Goal: Participate in discussion

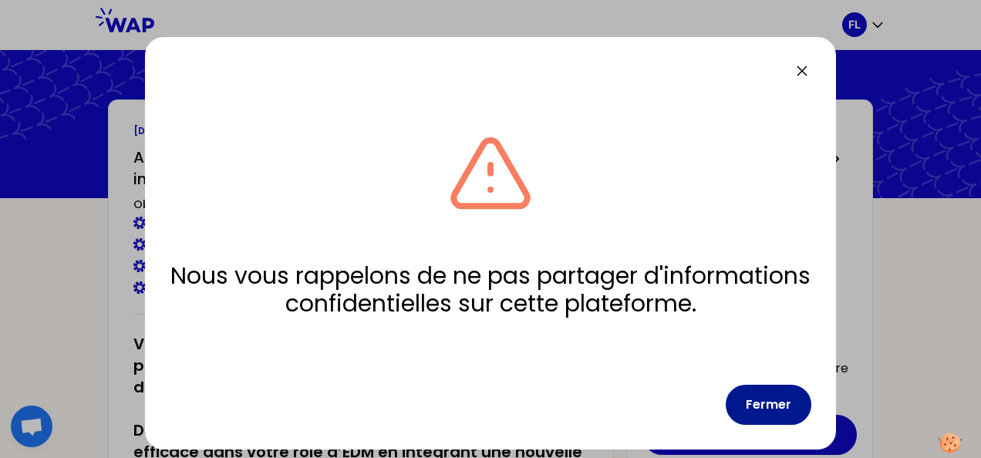
click at [768, 406] on button "Fermer" at bounding box center [769, 405] width 86 height 40
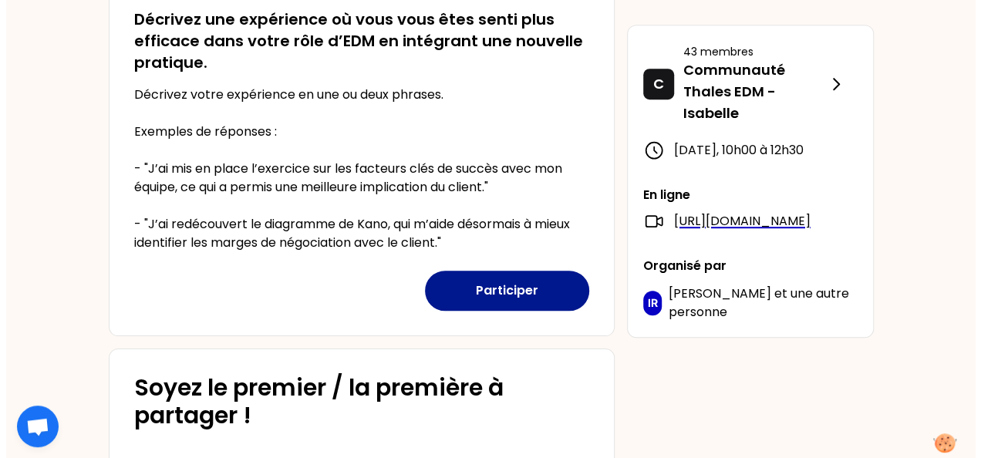
scroll to position [386, 0]
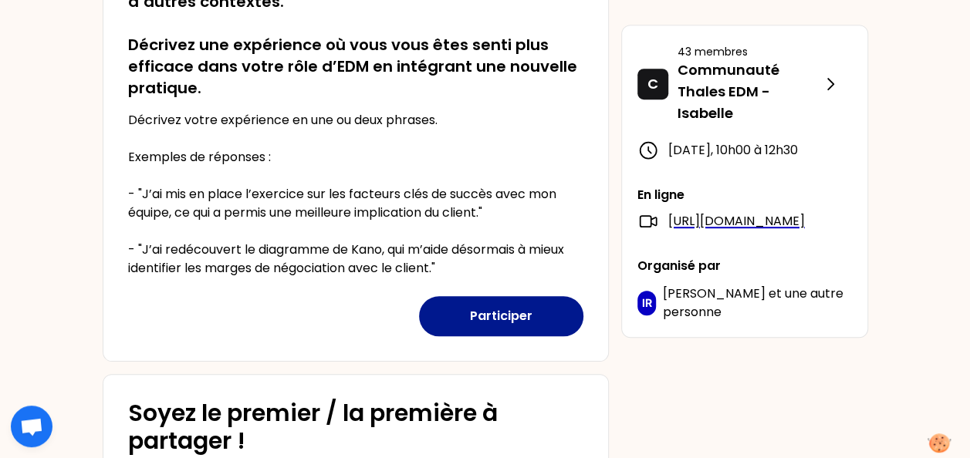
click at [511, 313] on button "Participer" at bounding box center [501, 316] width 164 height 40
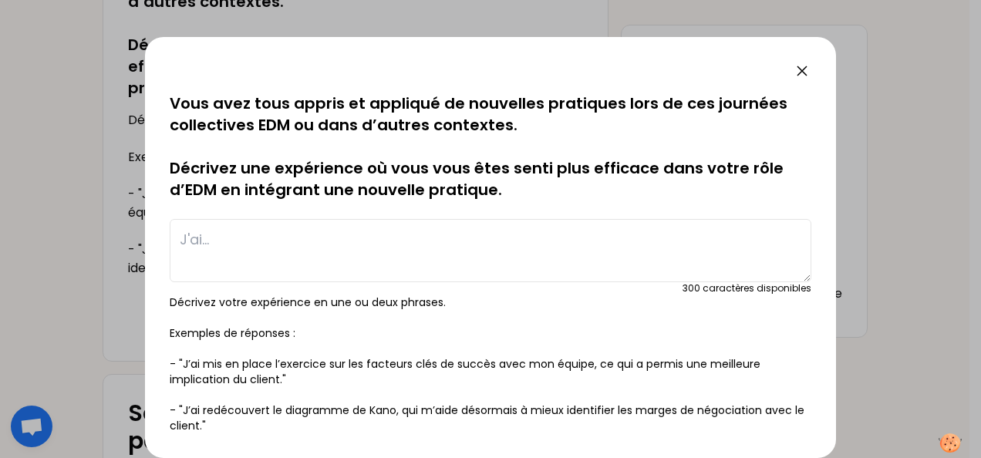
click at [299, 240] on textarea at bounding box center [491, 250] width 642 height 63
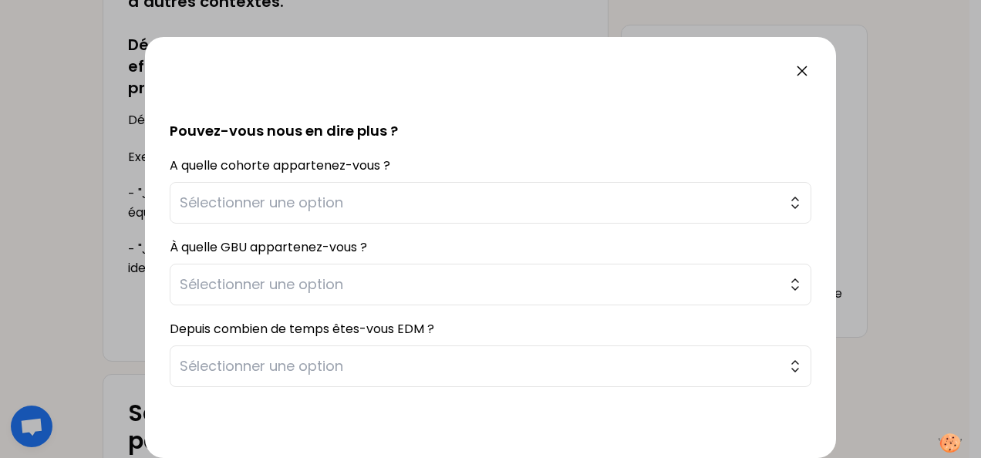
scroll to position [326, 0]
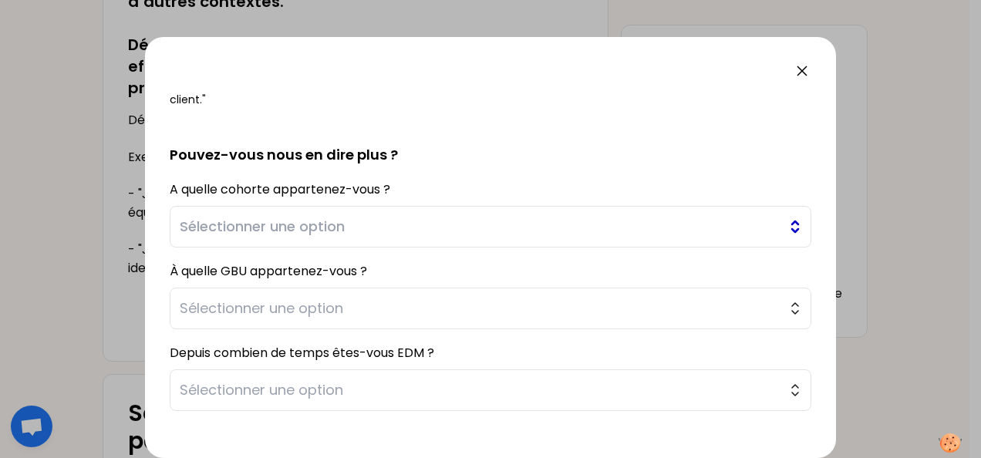
type textarea "Je fais la chasse aux gaspillages de temps liés aux réunions, ce qui me permets…"
click at [416, 231] on span "Sélectionner une option" at bounding box center [480, 227] width 600 height 22
click at [415, 221] on span "Sélectionner une option" at bounding box center [480, 227] width 600 height 22
click at [392, 187] on div "A quelle cohorte appartenez-vous ? Sélectionner une option" at bounding box center [491, 212] width 642 height 69
click at [410, 231] on span "Sélectionner une option" at bounding box center [480, 227] width 600 height 22
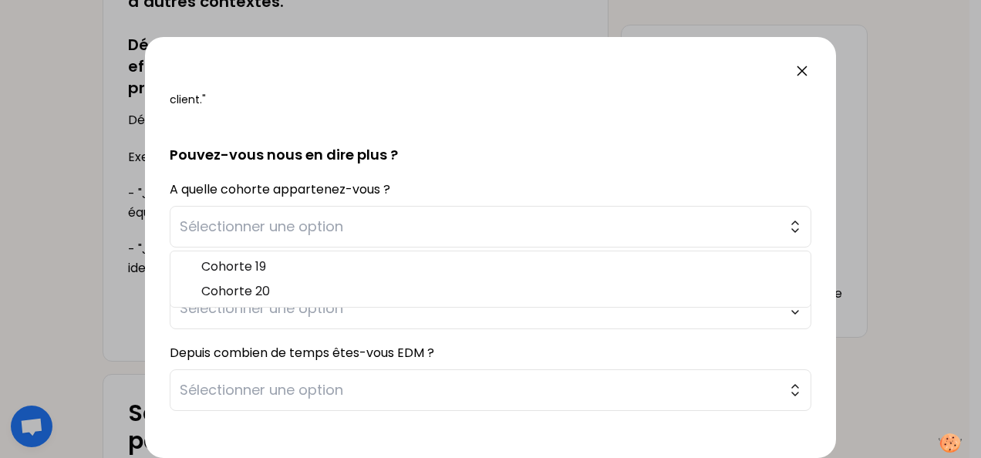
click at [458, 193] on div "A quelle cohorte appartenez-vous ? Sélectionner une option Cohorte 19 Cohorte 20" at bounding box center [491, 212] width 642 height 69
click at [424, 304] on span "Sélectionner une option" at bounding box center [480, 309] width 600 height 22
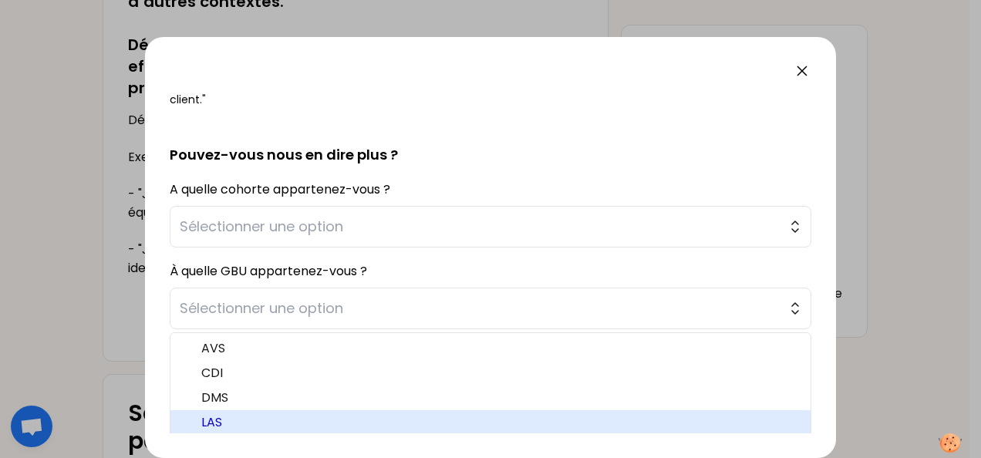
click at [315, 427] on span "LAS" at bounding box center [499, 422] width 597 height 19
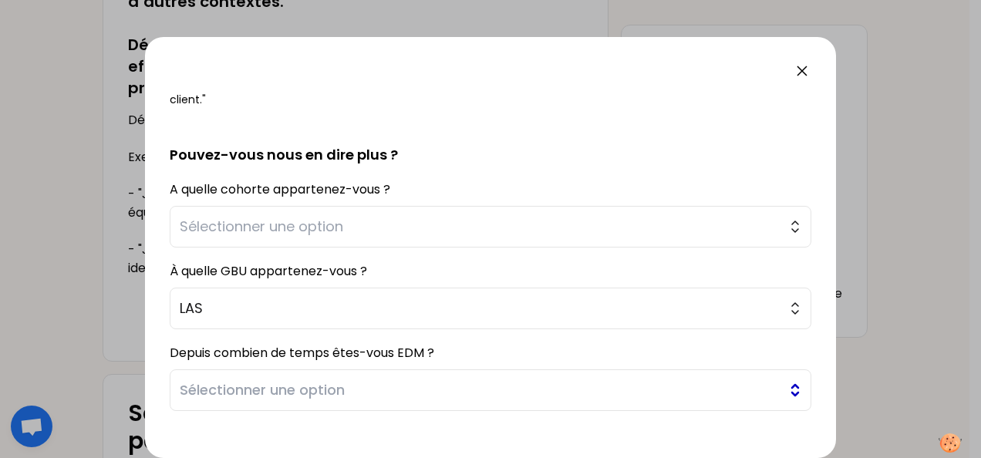
click at [312, 389] on span "Sélectionner une option" at bounding box center [480, 391] width 600 height 22
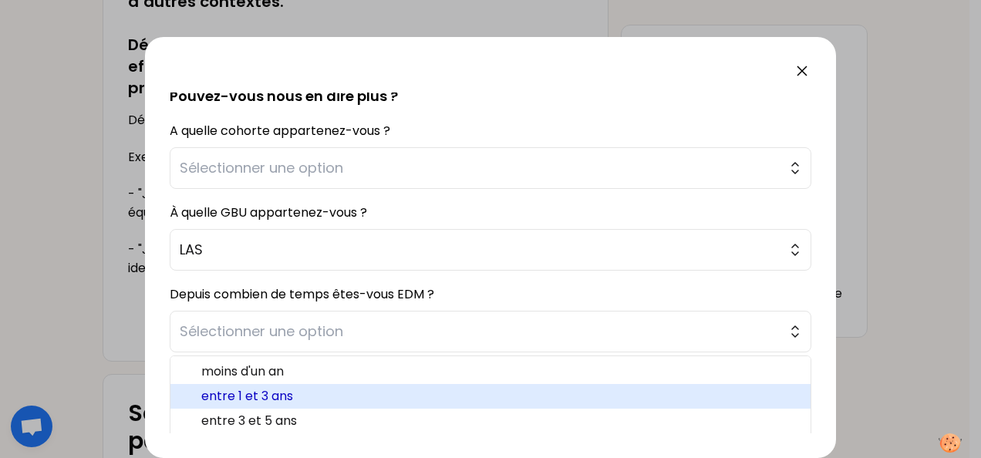
scroll to position [403, 0]
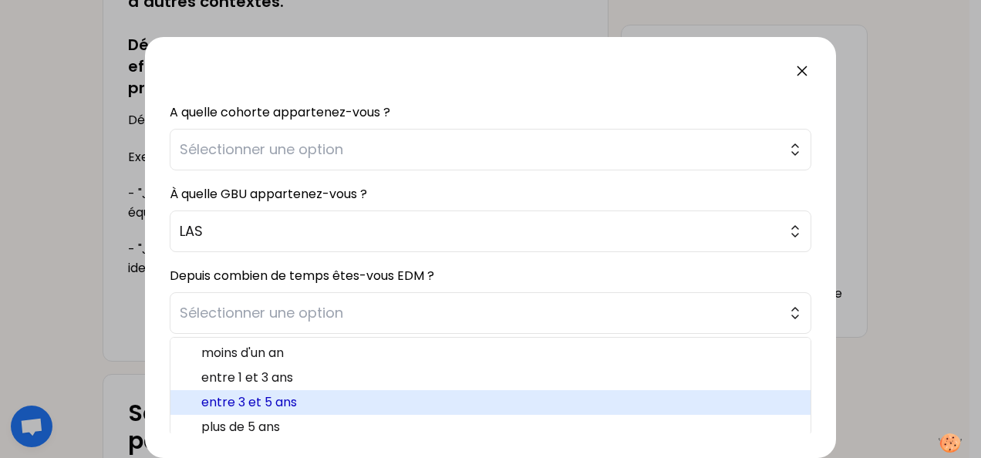
click at [333, 402] on span "entre 3 et 5 ans" at bounding box center [499, 402] width 597 height 19
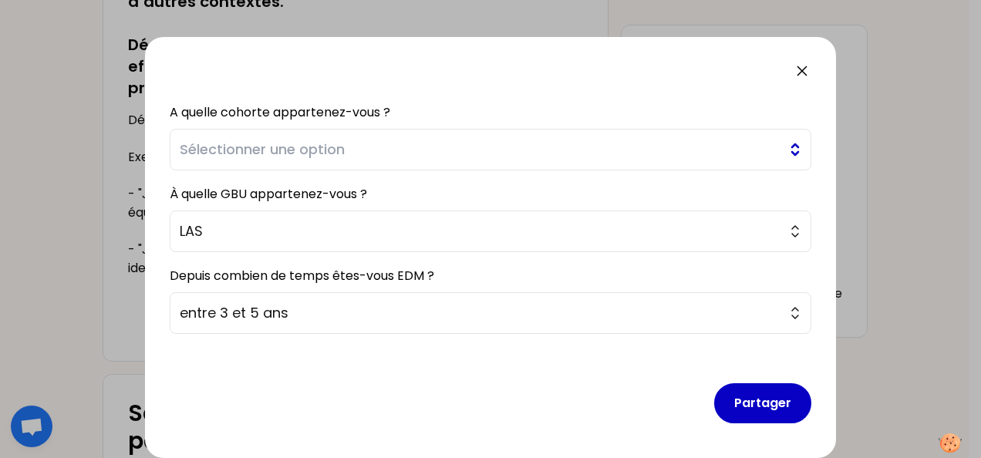
click at [335, 133] on button "Sélectionner une option" at bounding box center [491, 150] width 642 height 42
click at [335, 135] on button "Sélectionner une option" at bounding box center [491, 150] width 642 height 42
click at [785, 149] on button "Sélectionner une option" at bounding box center [491, 150] width 642 height 42
click at [761, 408] on button "Partager" at bounding box center [762, 403] width 97 height 40
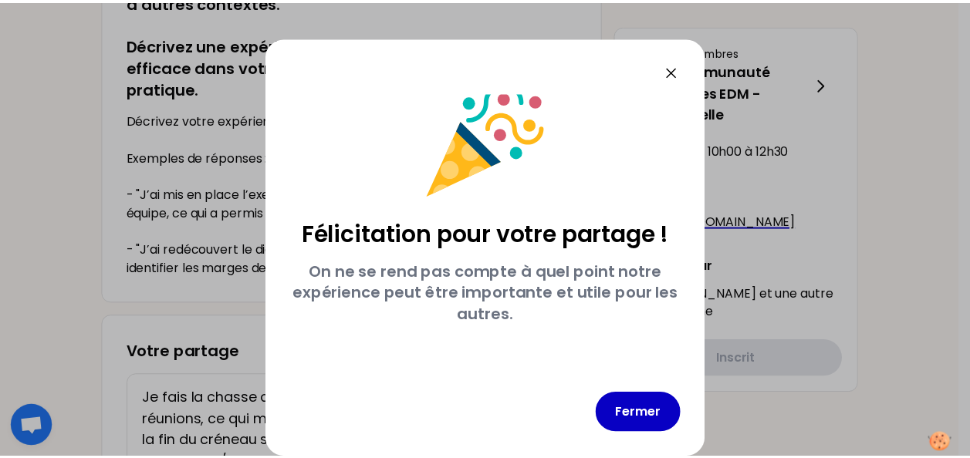
scroll to position [20, 0]
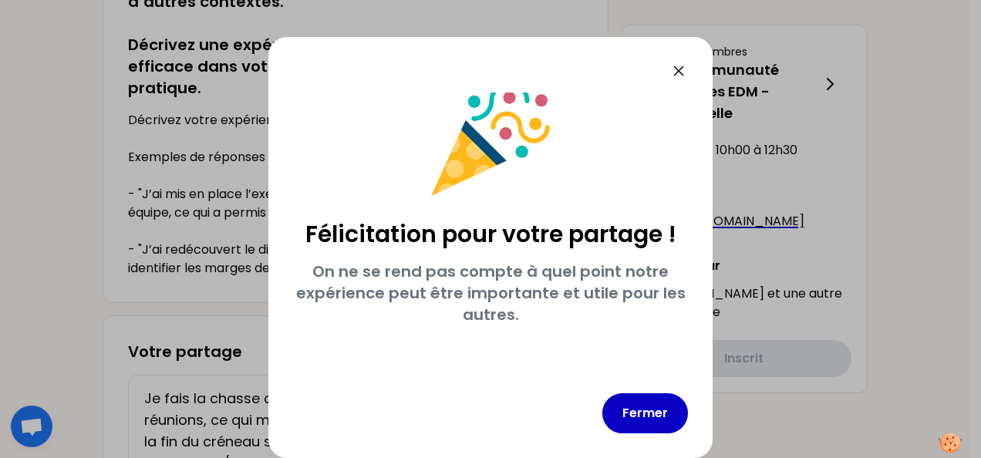
click at [683, 71] on icon at bounding box center [678, 70] width 9 height 9
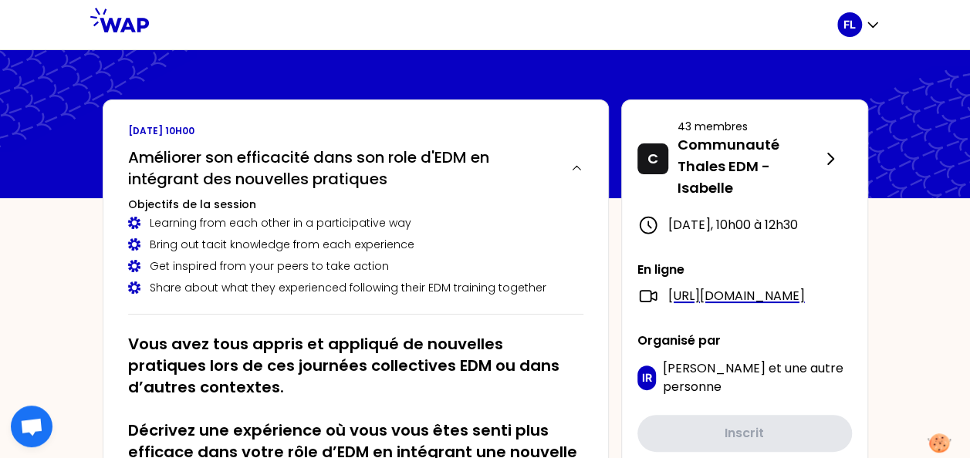
scroll to position [0, 0]
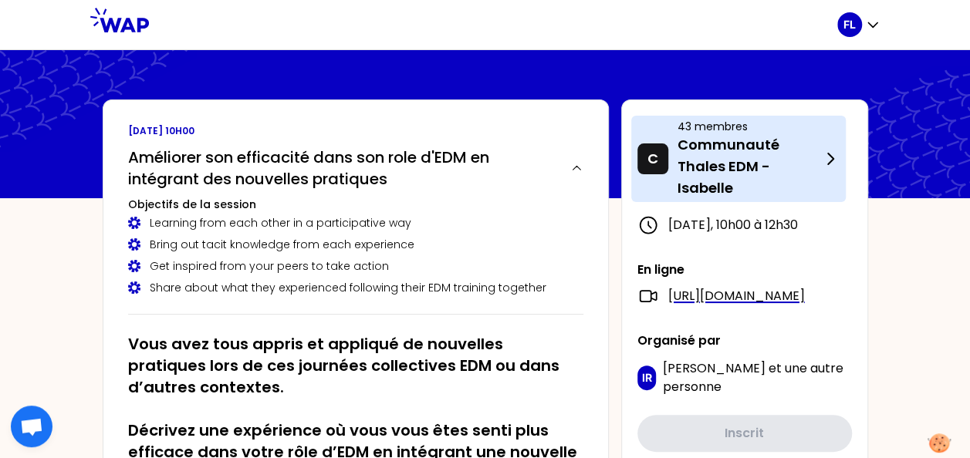
click at [731, 160] on p "Communauté Thales EDM - Isabelle" at bounding box center [748, 166] width 143 height 65
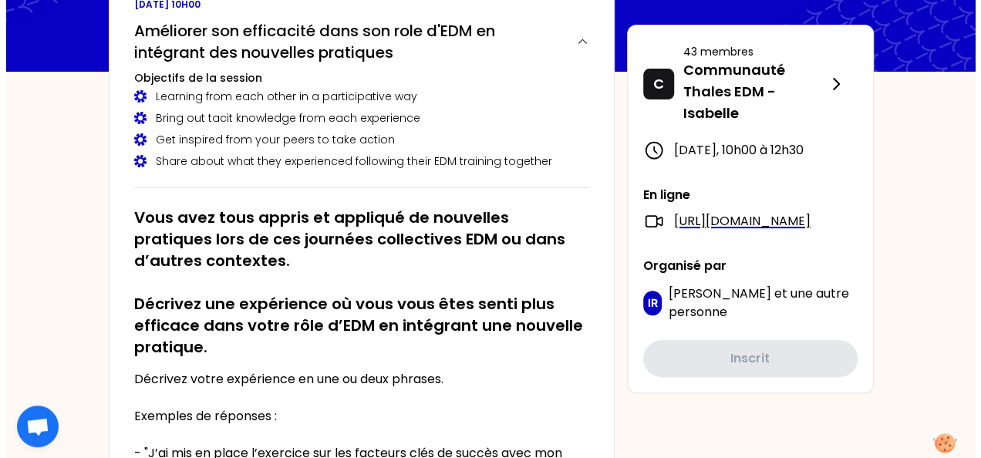
scroll to position [512, 0]
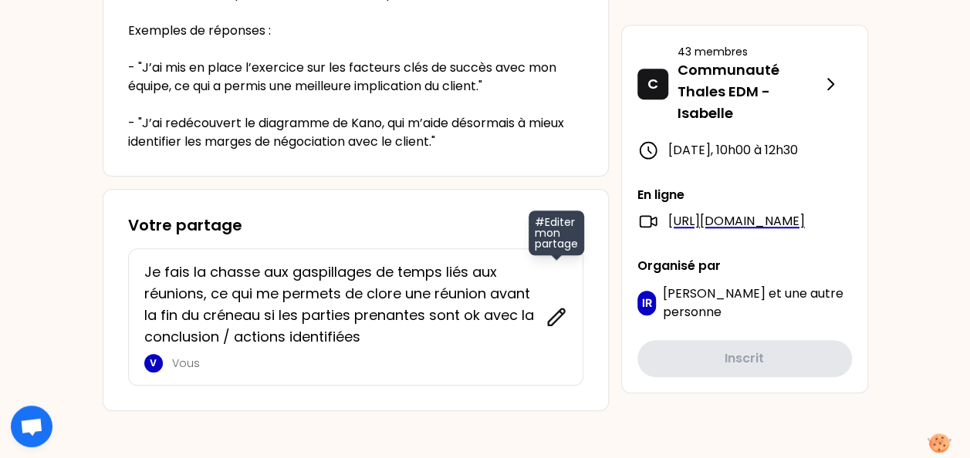
click at [558, 316] on icon at bounding box center [556, 317] width 16 height 16
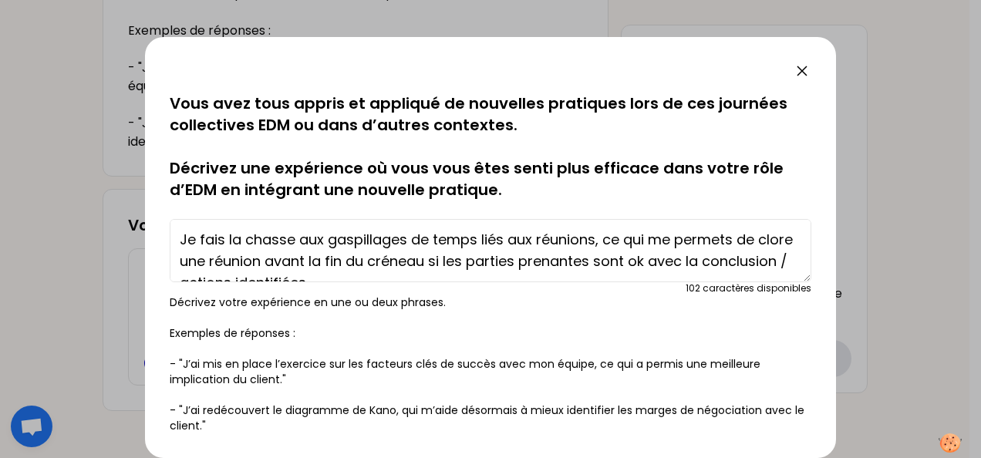
click at [736, 239] on textarea "Je fais la chasse aux gaspillages de temps liés aux réunions, ce qui me permets…" at bounding box center [491, 250] width 642 height 63
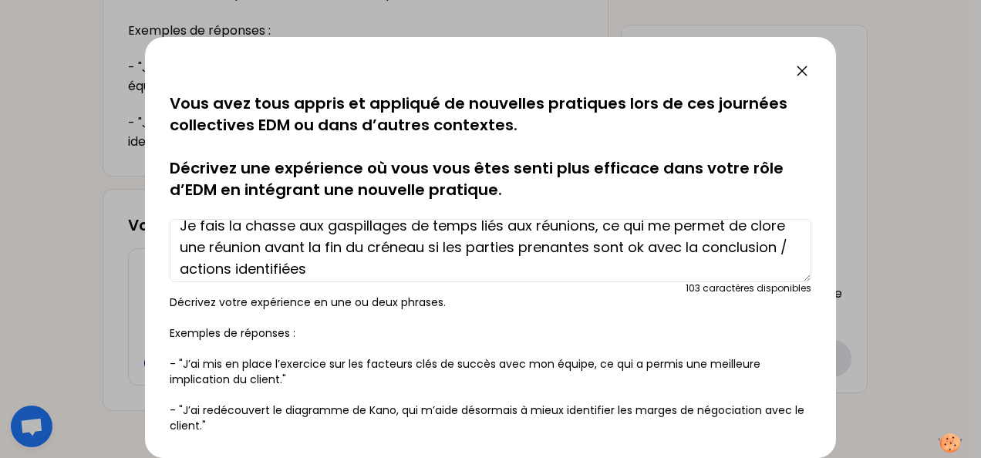
scroll to position [22, 0]
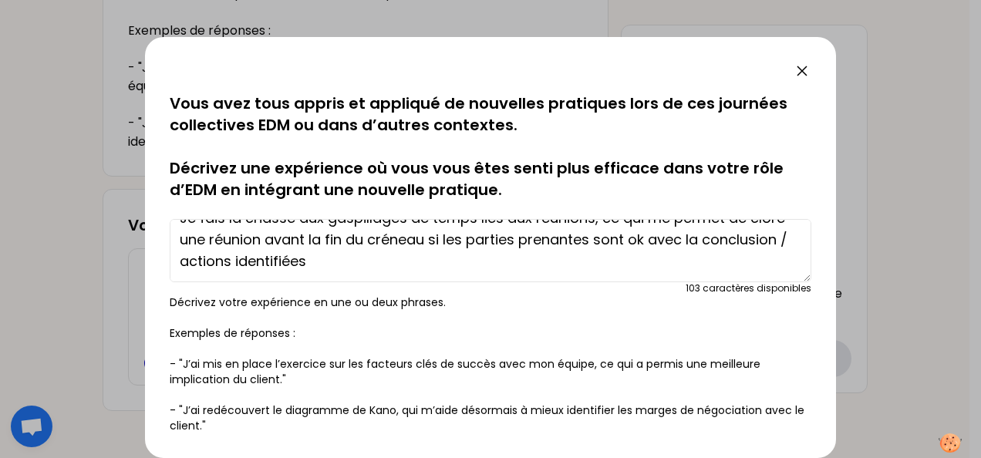
type textarea "Je fais la chasse aux gaspillages de temps liés aux réunions, ce qui me permet …"
click at [805, 67] on icon at bounding box center [802, 70] width 9 height 9
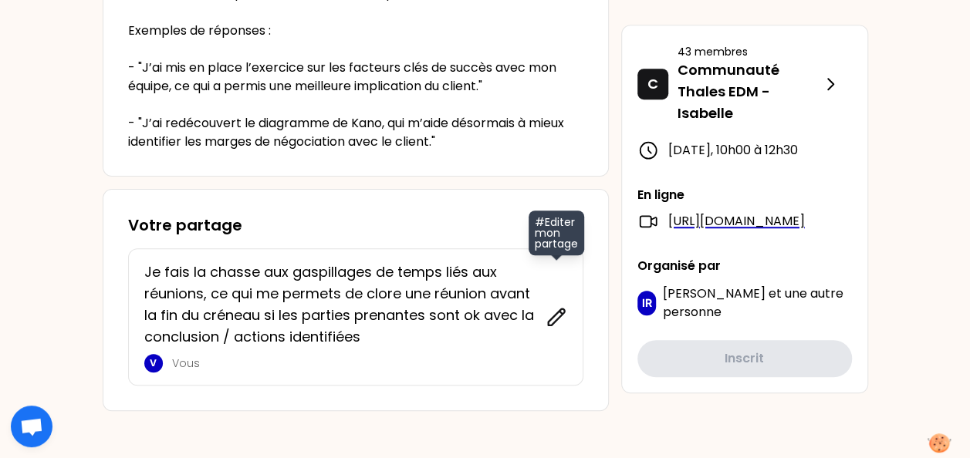
click at [555, 316] on icon at bounding box center [556, 317] width 22 height 22
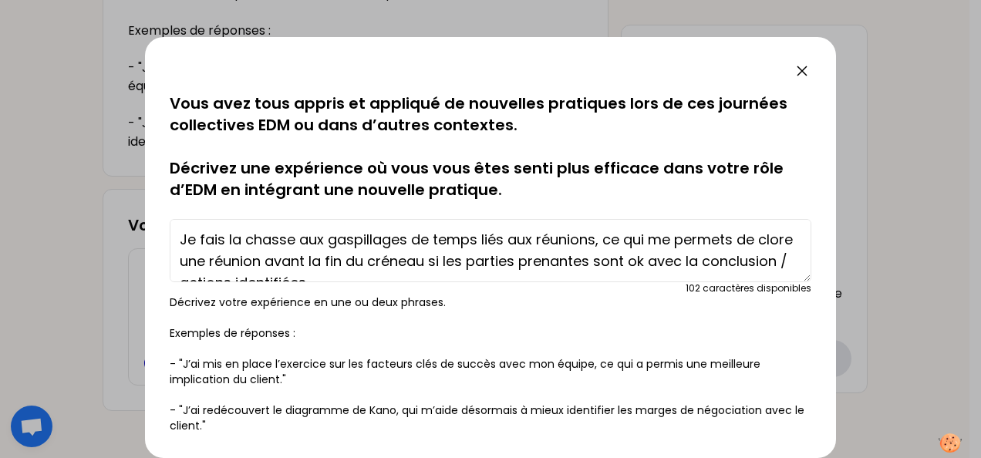
click at [734, 243] on textarea "Je fais la chasse aux gaspillages de temps liés aux réunions, ce qui me permets…" at bounding box center [491, 250] width 642 height 63
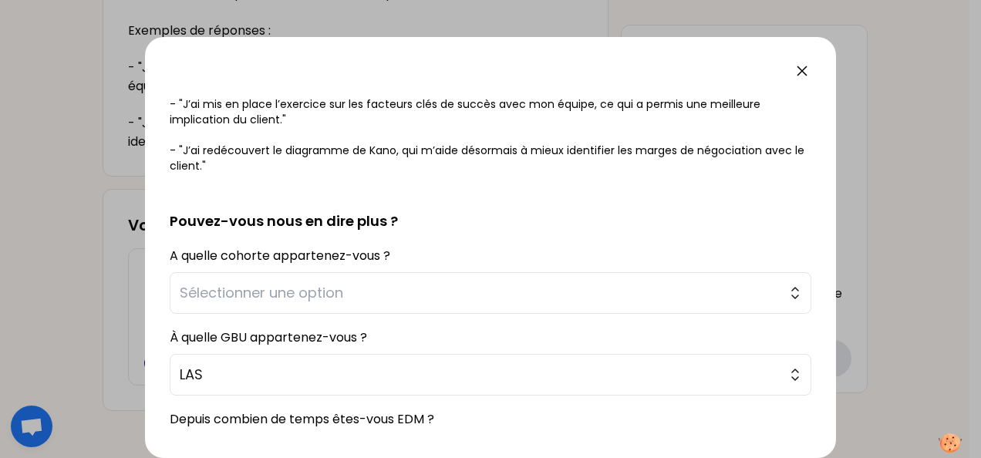
scroll to position [403, 0]
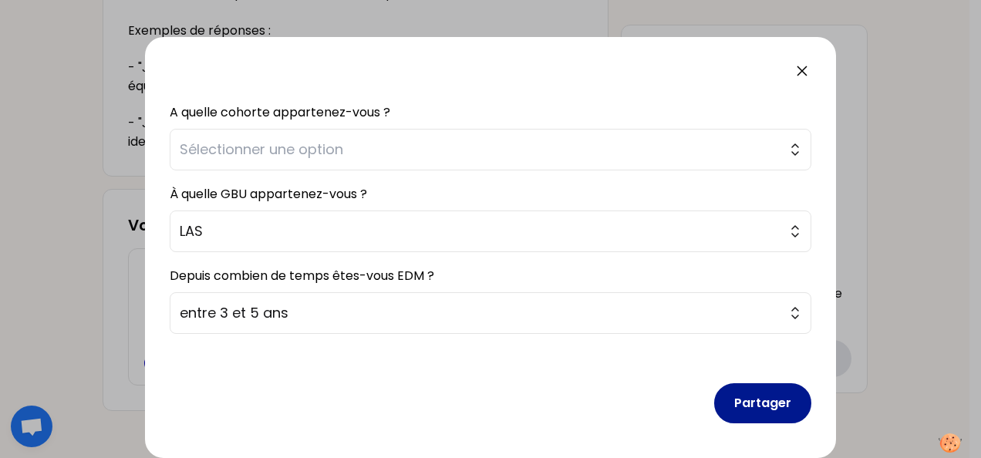
type textarea "Je fais la chasse aux gaspillages de temps liés aux réunions, ce qui me permet …"
click at [764, 408] on button "Partager" at bounding box center [762, 403] width 97 height 40
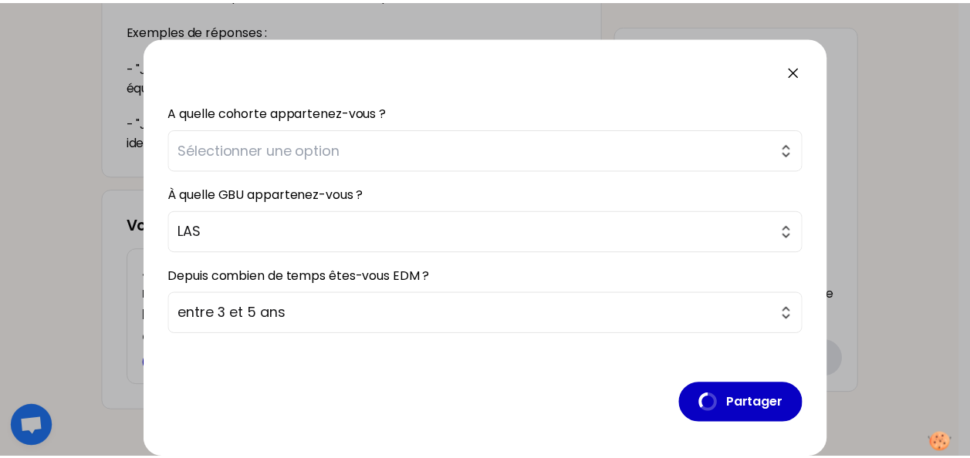
scroll to position [20, 0]
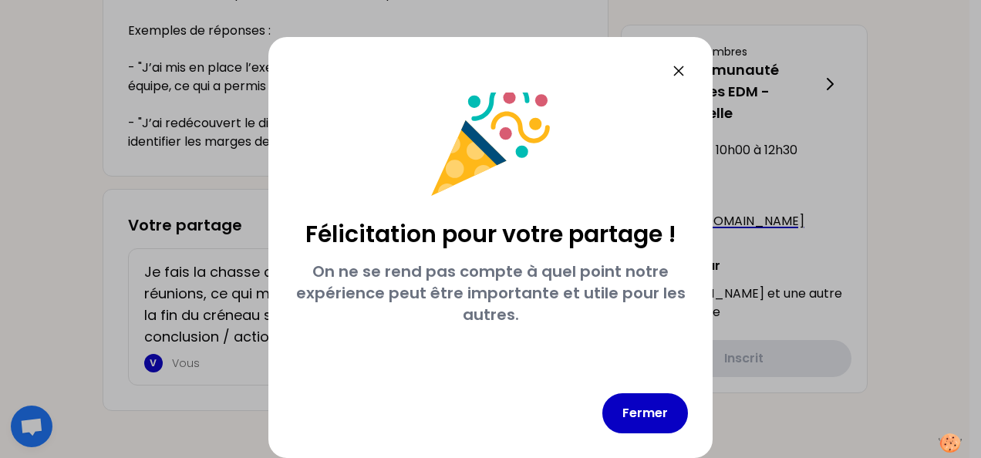
click at [685, 65] on icon at bounding box center [679, 71] width 19 height 19
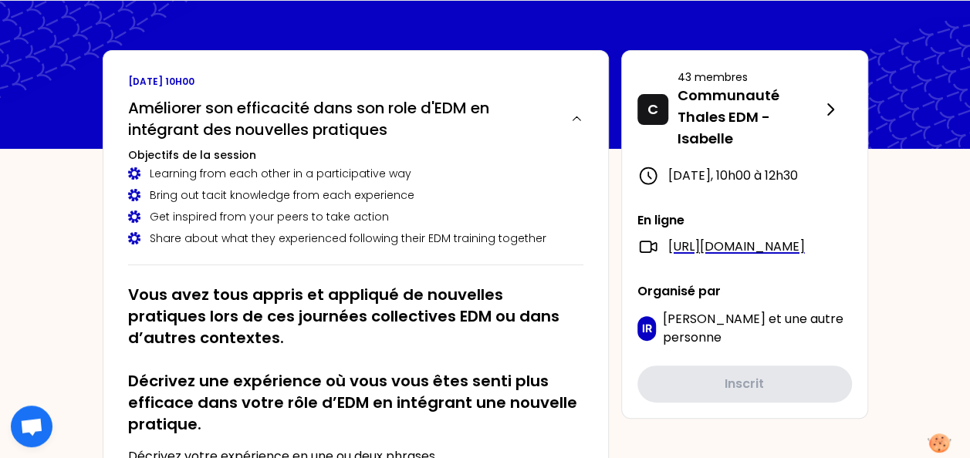
scroll to position [0, 0]
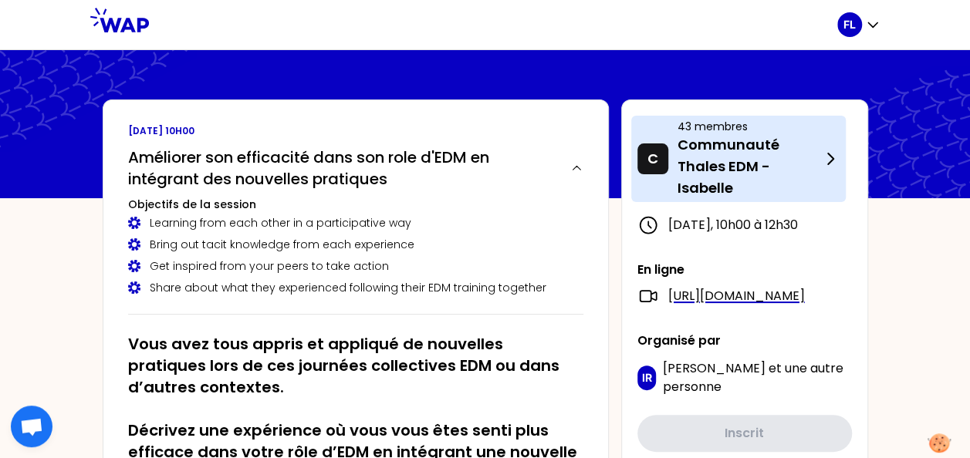
click at [715, 156] on p "Communauté Thales EDM - Isabelle" at bounding box center [748, 166] width 143 height 65
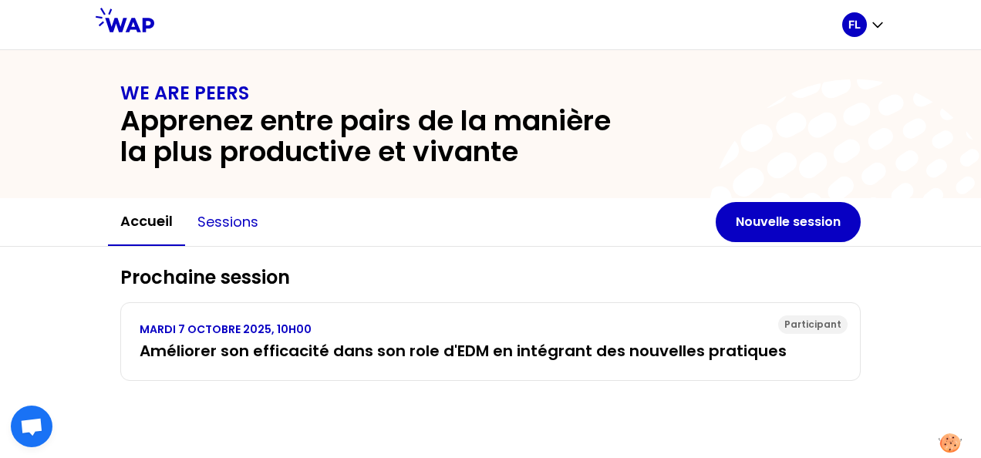
click at [235, 219] on button "Sessions" at bounding box center [228, 222] width 86 height 46
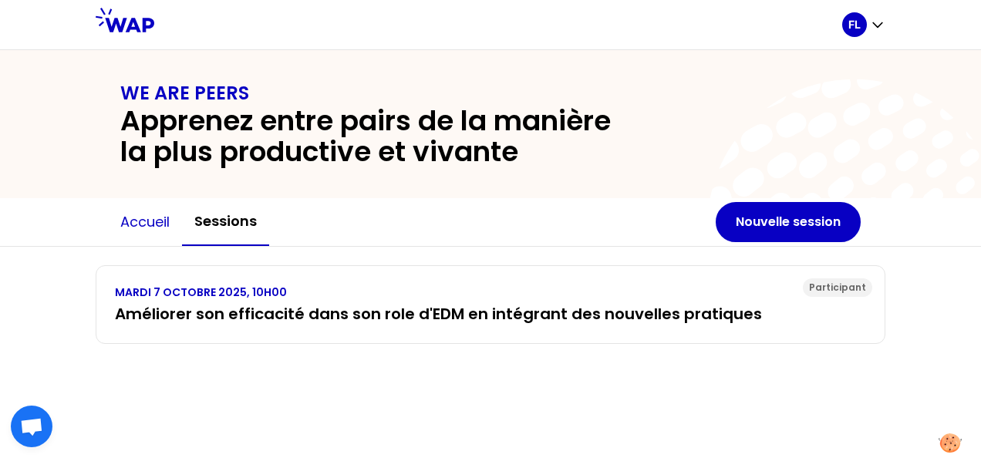
click at [142, 228] on button "Accueil" at bounding box center [145, 222] width 74 height 46
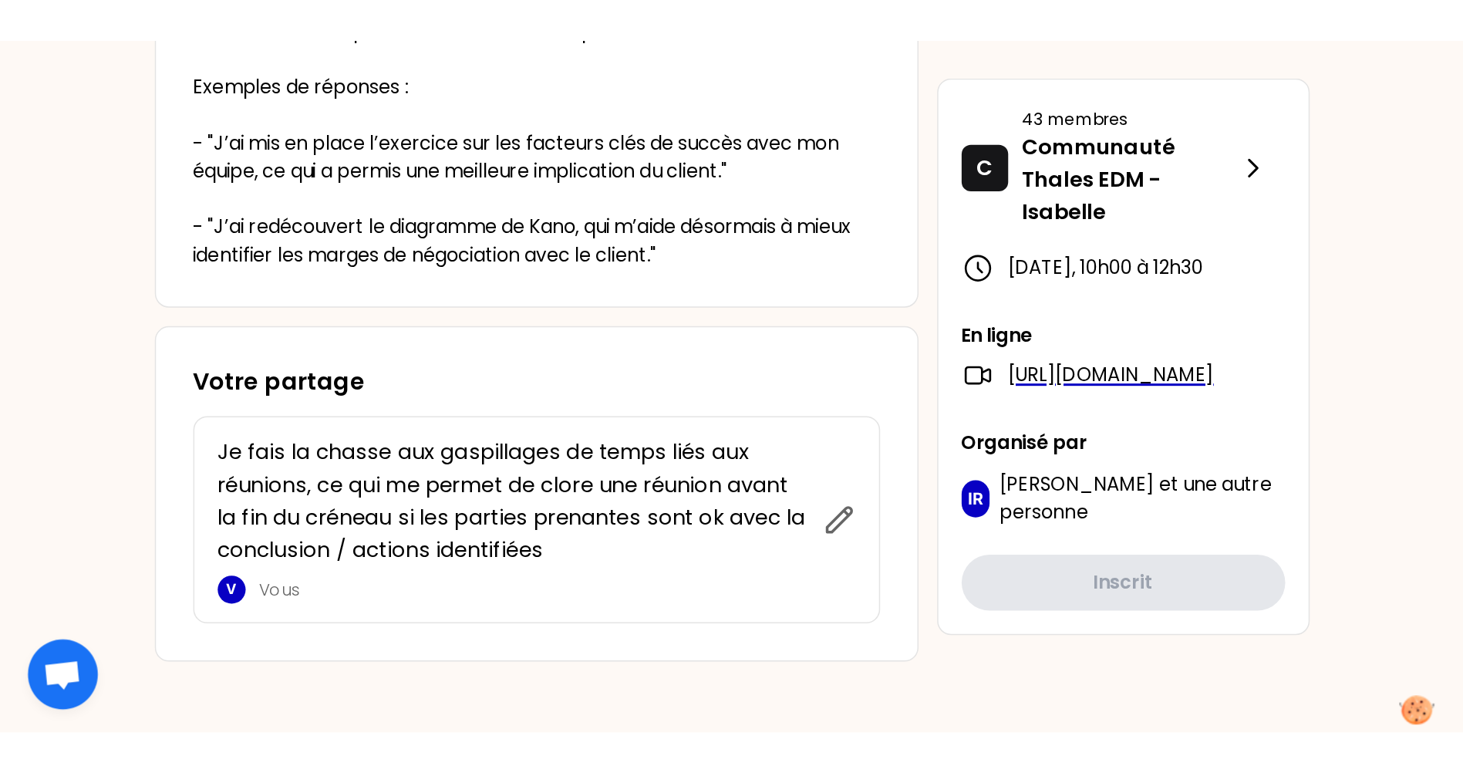
scroll to position [197, 0]
